Goal: Task Accomplishment & Management: Complete application form

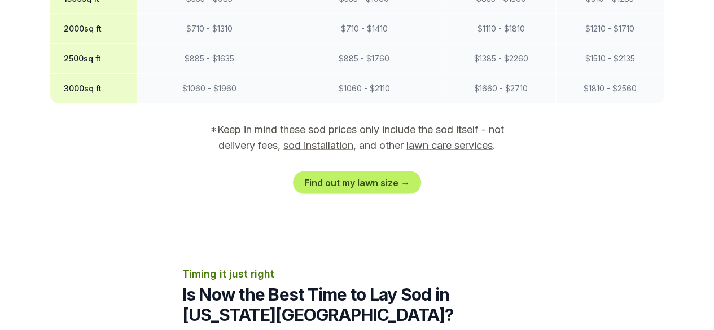
scroll to position [1128, 0]
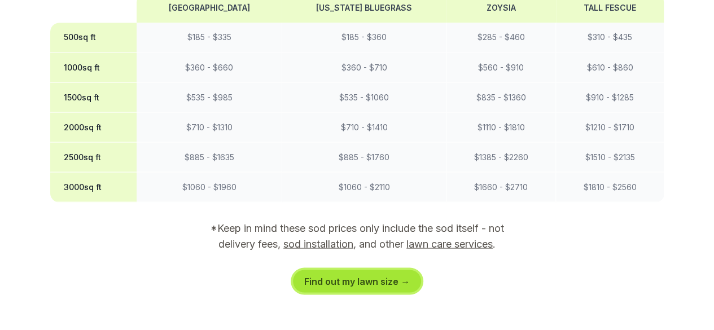
click at [354, 270] on link "Find out my lawn size →" at bounding box center [357, 281] width 128 height 23
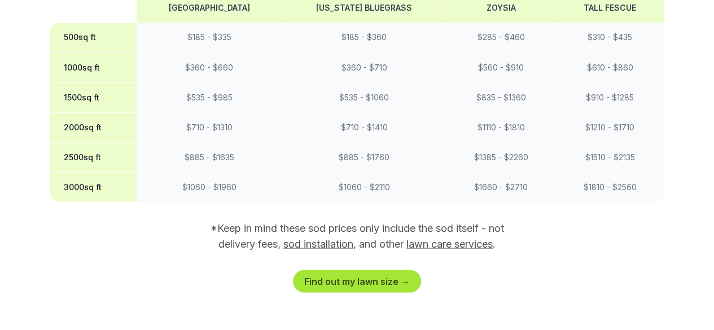
scroll to position [235, 0]
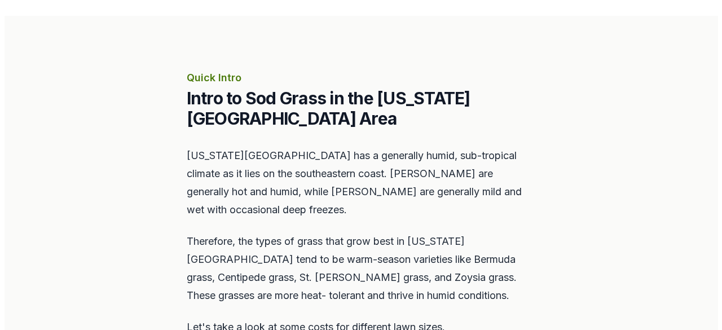
scroll to position [621, 0]
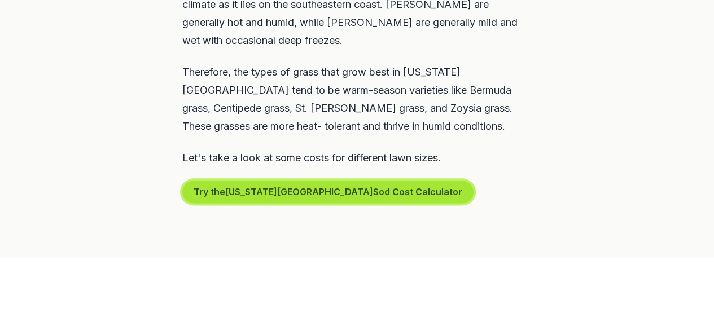
click at [253, 181] on button "Try the [US_STATE][GEOGRAPHIC_DATA] Sod Cost Calculator" at bounding box center [327, 192] width 291 height 23
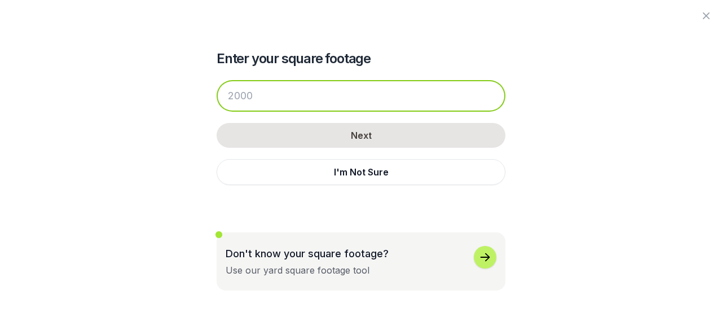
click at [273, 95] on input "number" at bounding box center [361, 96] width 289 height 32
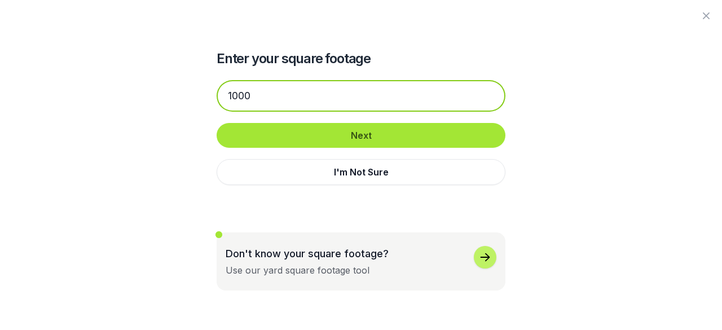
type input "1000"
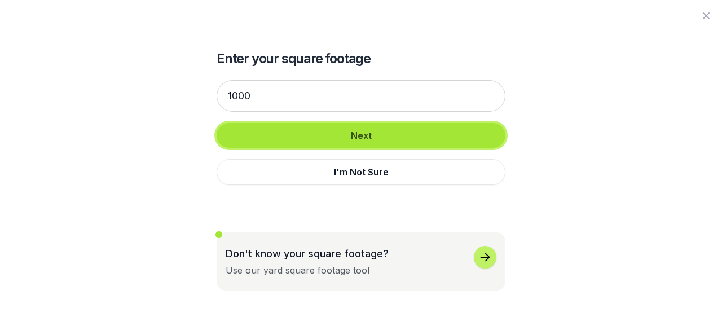
click at [366, 135] on button "Next" at bounding box center [361, 135] width 289 height 25
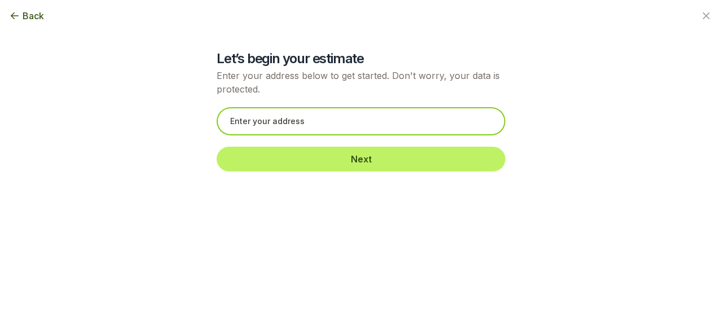
click at [265, 125] on input "text" at bounding box center [361, 121] width 289 height 28
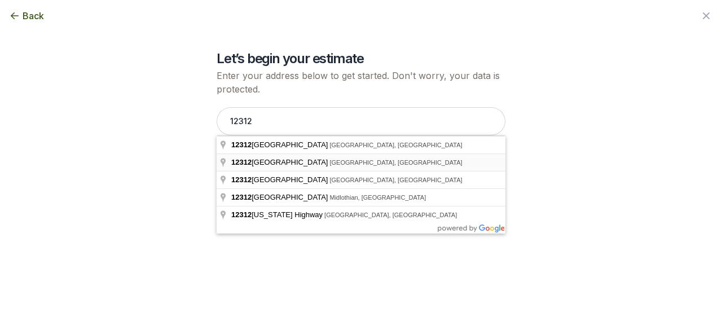
type input "[STREET_ADDRESS]"
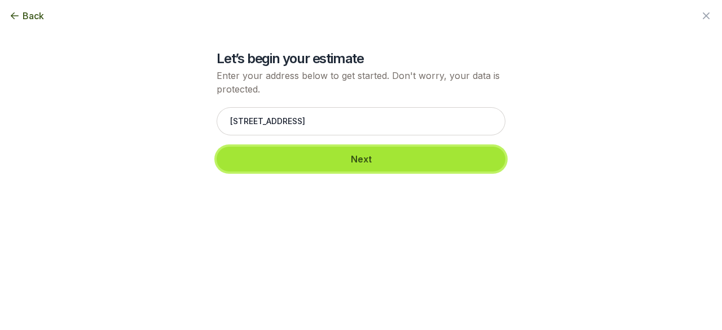
click at [348, 161] on button "Next" at bounding box center [361, 159] width 289 height 25
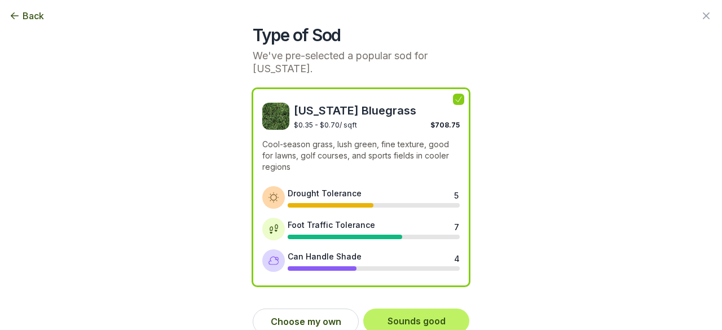
scroll to position [37, 0]
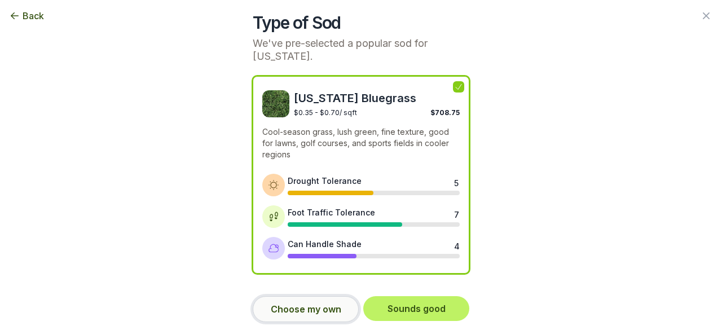
click at [314, 308] on button "Choose my own" at bounding box center [306, 309] width 106 height 26
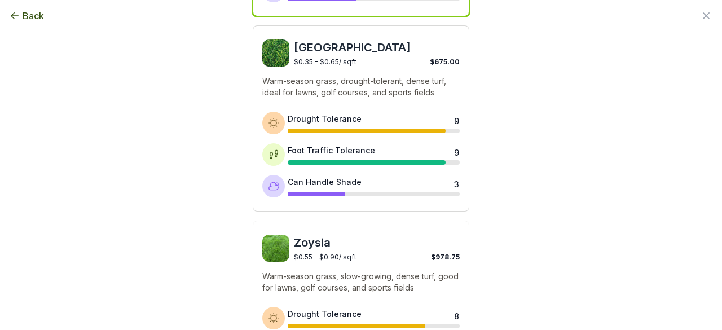
scroll to position [376, 0]
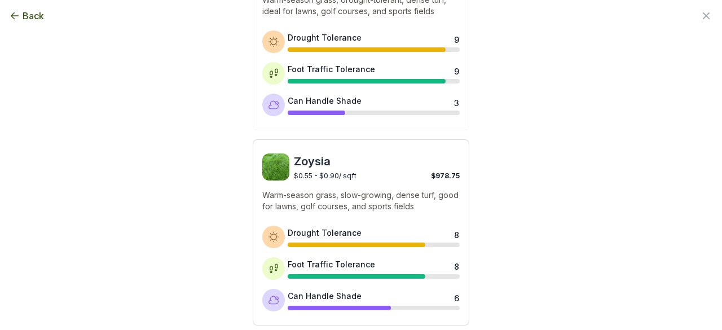
click at [265, 161] on img at bounding box center [275, 166] width 27 height 27
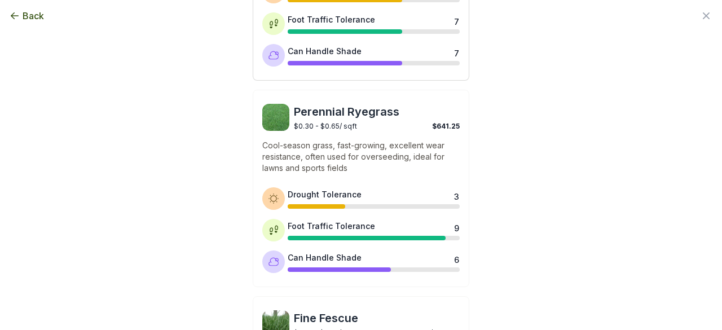
scroll to position [1045, 0]
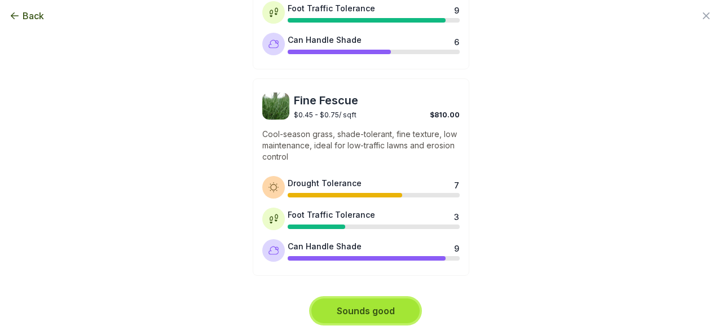
click at [376, 312] on button "Sounds good" at bounding box center [365, 310] width 108 height 25
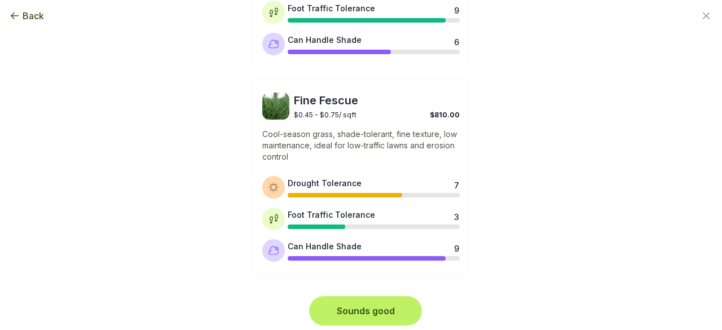
scroll to position [0, 0]
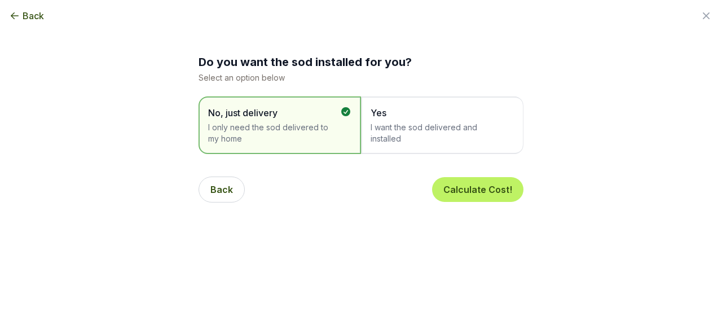
click at [428, 114] on span "Yes" at bounding box center [437, 113] width 132 height 14
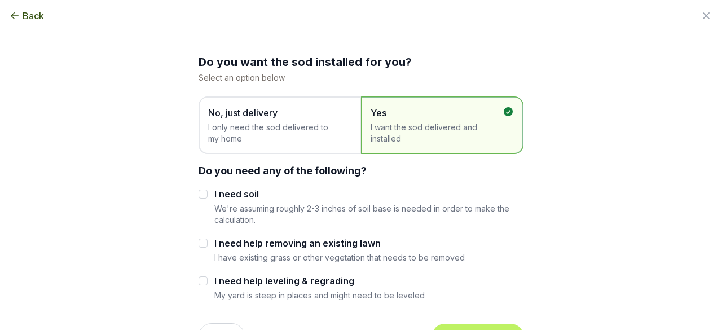
scroll to position [113, 0]
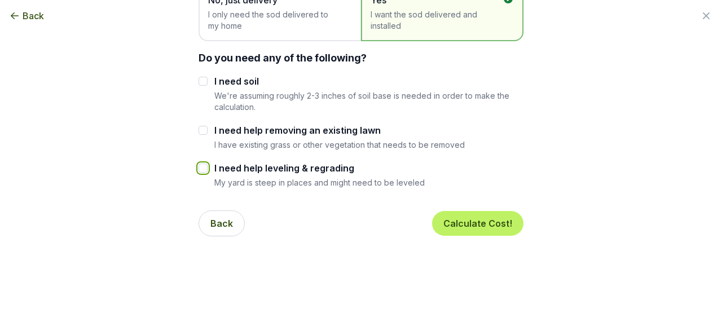
click at [199, 169] on input "I need help leveling & regrading" at bounding box center [203, 168] width 9 height 9
checkbox input "true"
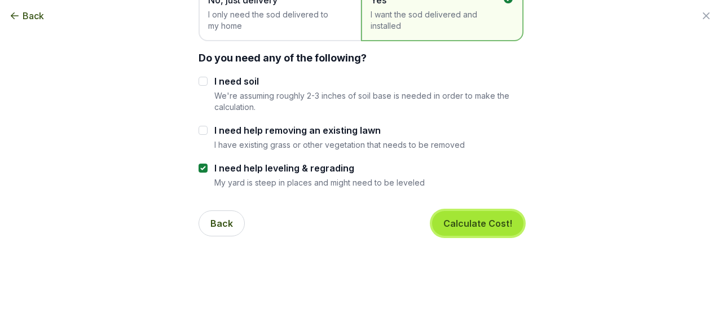
click at [477, 221] on button "Calculate Cost!" at bounding box center [477, 223] width 91 height 25
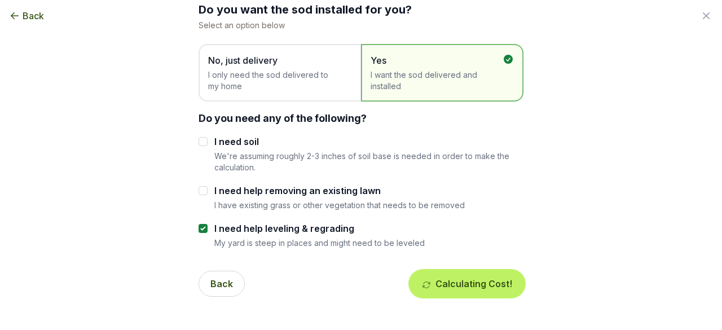
scroll to position [0, 0]
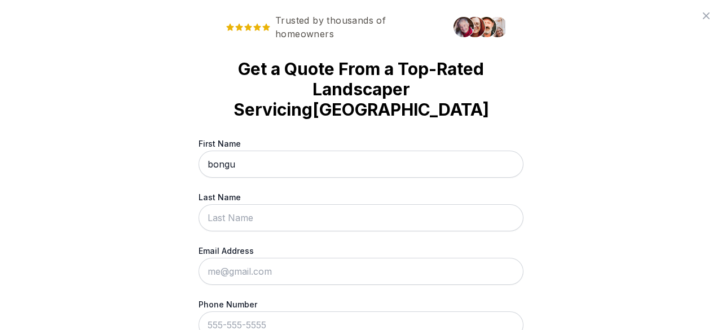
type input "bongu"
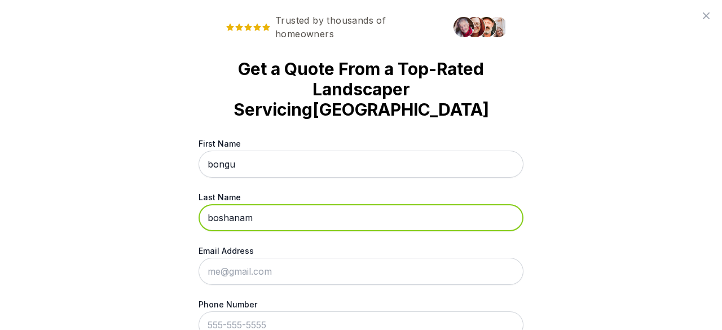
type input "boshanam"
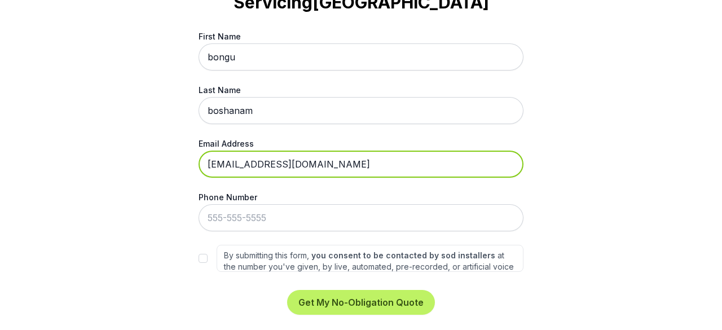
scroll to position [112, 0]
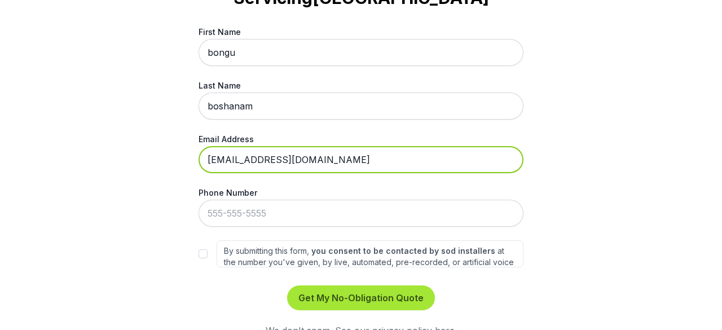
type input "[EMAIL_ADDRESS][DOMAIN_NAME]"
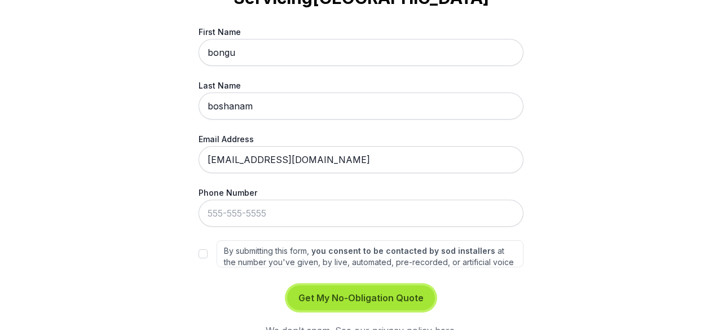
click at [381, 286] on button "Get My No-Obligation Quote" at bounding box center [361, 298] width 148 height 25
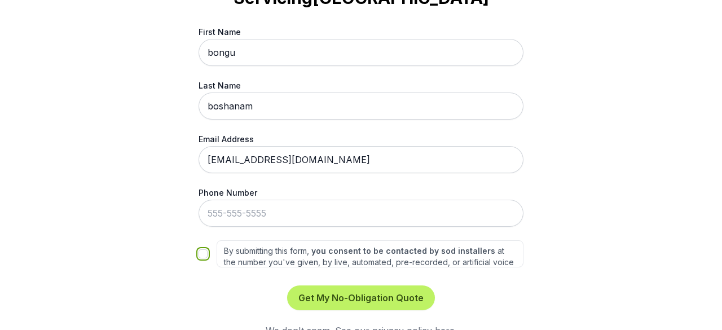
click at [200, 249] on input "By submitting this form, you consent to be contacted by sod installers at the n…" at bounding box center [203, 253] width 9 height 9
checkbox input "true"
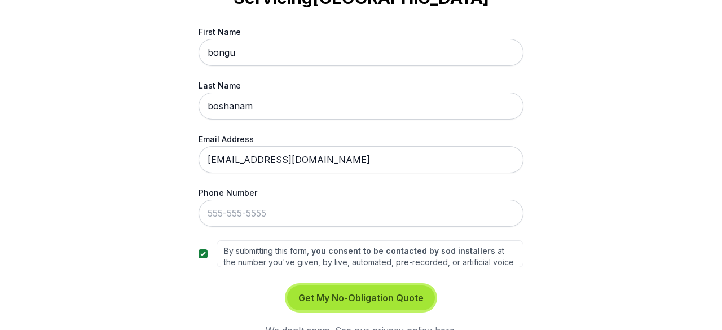
click at [333, 286] on button "Get My No-Obligation Quote" at bounding box center [361, 298] width 148 height 25
click at [330, 286] on button "Get My No-Obligation Quote" at bounding box center [361, 298] width 148 height 25
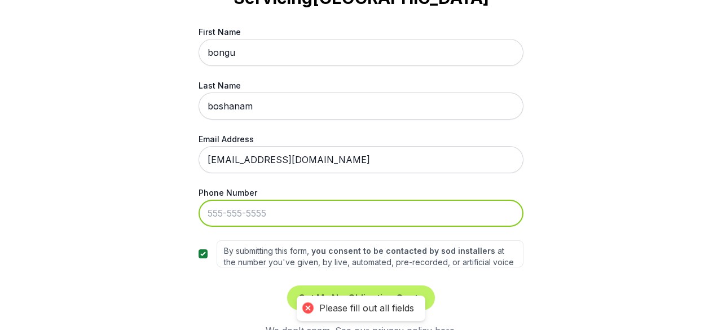
click at [301, 200] on input "Phone Number" at bounding box center [361, 213] width 325 height 27
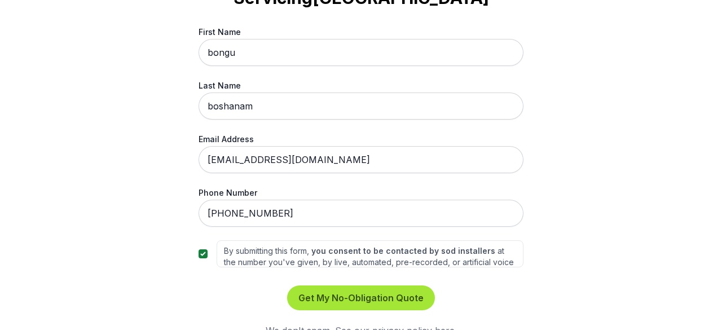
click at [343, 291] on div "Get My No-Obligation Quote We don't spam. See our privacy policy here ." at bounding box center [361, 312] width 325 height 52
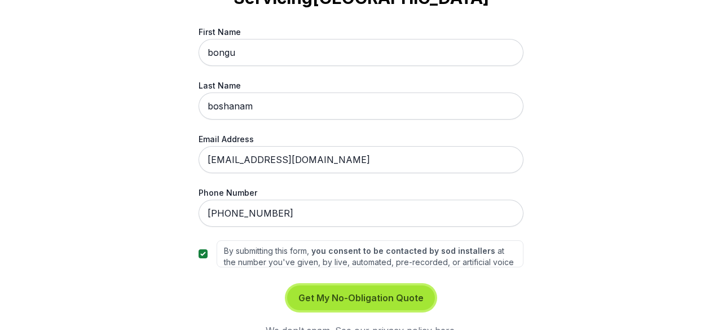
click at [341, 286] on button "Get My No-Obligation Quote" at bounding box center [361, 298] width 148 height 25
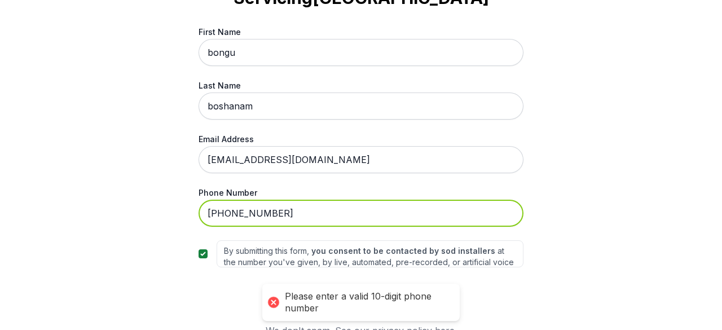
drag, startPoint x: 219, startPoint y: 191, endPoint x: 197, endPoint y: 191, distance: 22.0
click at [199, 200] on input "[PHONE_NUMBER]" at bounding box center [361, 213] width 325 height 27
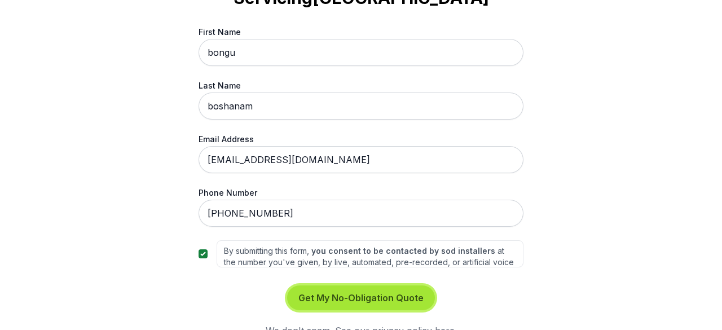
click at [357, 286] on button "Get My No-Obligation Quote" at bounding box center [361, 298] width 148 height 25
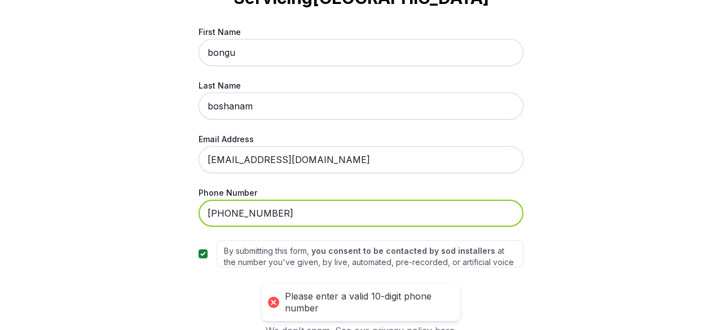
drag, startPoint x: 221, startPoint y: 194, endPoint x: 227, endPoint y: 195, distance: 5.8
click at [221, 200] on input "[PHONE_NUMBER]" at bounding box center [361, 213] width 325 height 27
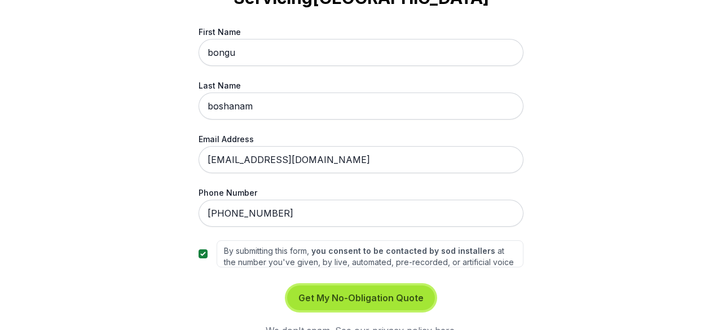
click at [318, 286] on button "Get My No-Obligation Quote" at bounding box center [361, 298] width 148 height 25
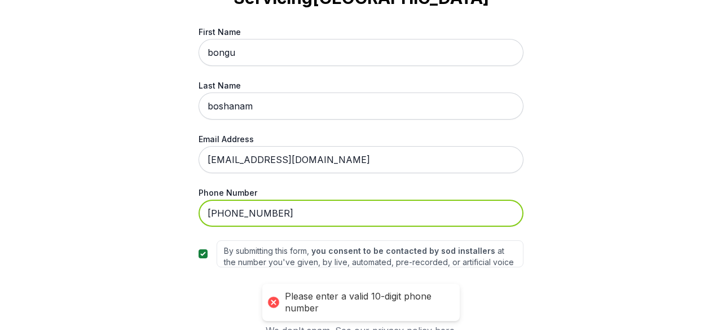
drag, startPoint x: 270, startPoint y: 192, endPoint x: 195, endPoint y: 194, distance: 75.6
click at [199, 200] on input "[PHONE_NUMBER]" at bounding box center [361, 213] width 325 height 27
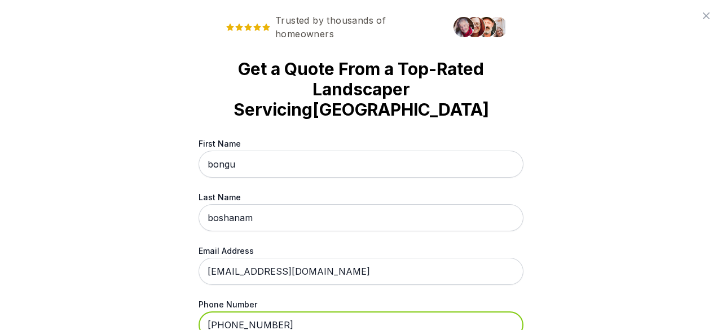
type input "[PHONE_NUMBER]"
click at [103, 224] on div "Trusted by thousands of homeowners Get a Quote From a Top-Rated Landscaper Serv…" at bounding box center [361, 165] width 722 height 330
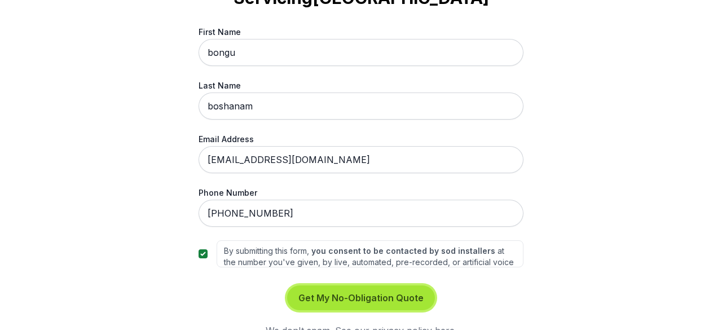
click at [369, 286] on button "Get My No-Obligation Quote" at bounding box center [361, 298] width 148 height 25
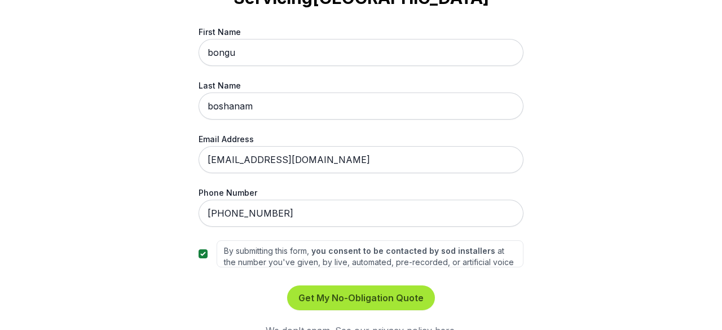
scroll to position [0, 0]
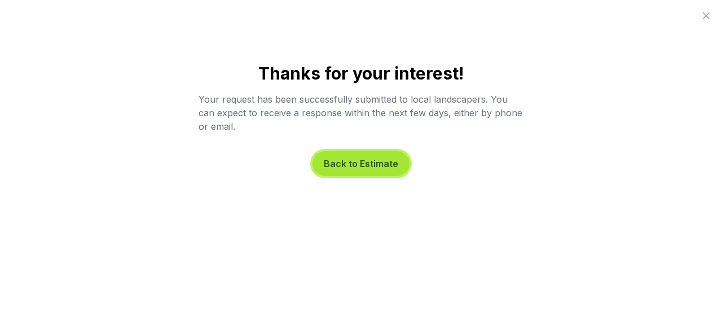
click at [348, 161] on button "Back to Estimate" at bounding box center [361, 163] width 97 height 25
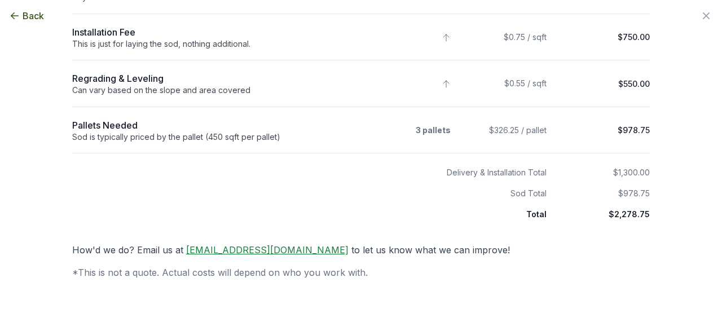
scroll to position [113, 0]
